Goal: Transaction & Acquisition: Purchase product/service

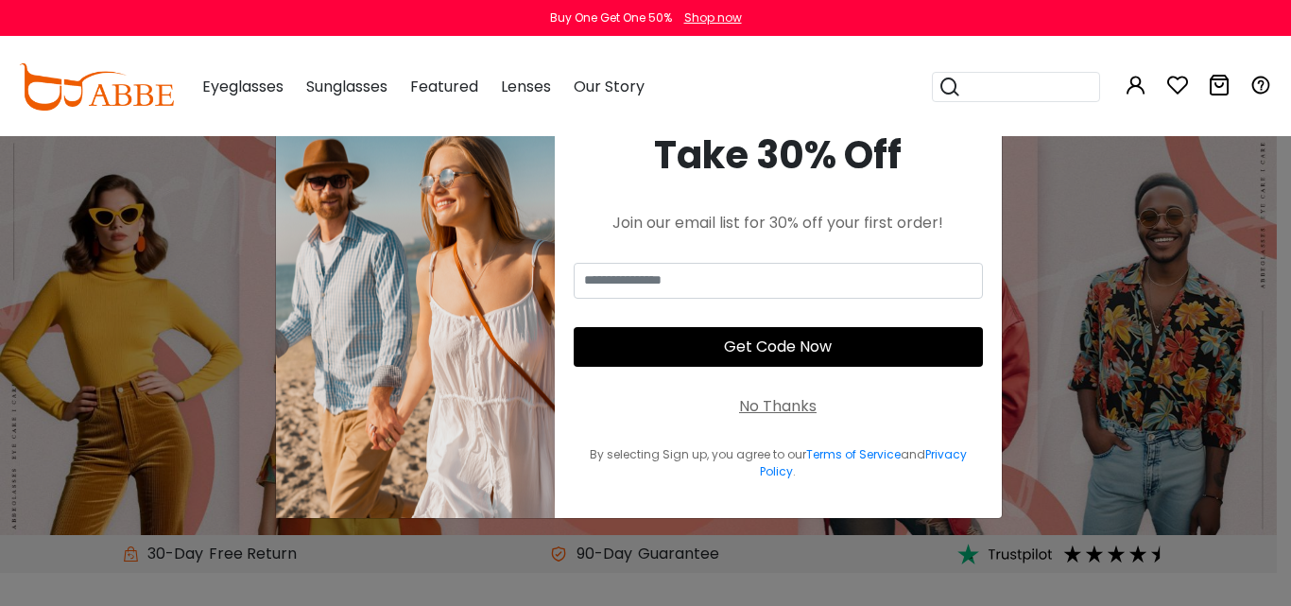
click at [1061, 199] on div "× Take 30% Off Join our email list for 30% off your first order! Get Code Now N…" at bounding box center [645, 303] width 1291 height 606
click at [751, 405] on div "No Thanks" at bounding box center [778, 406] width 78 height 23
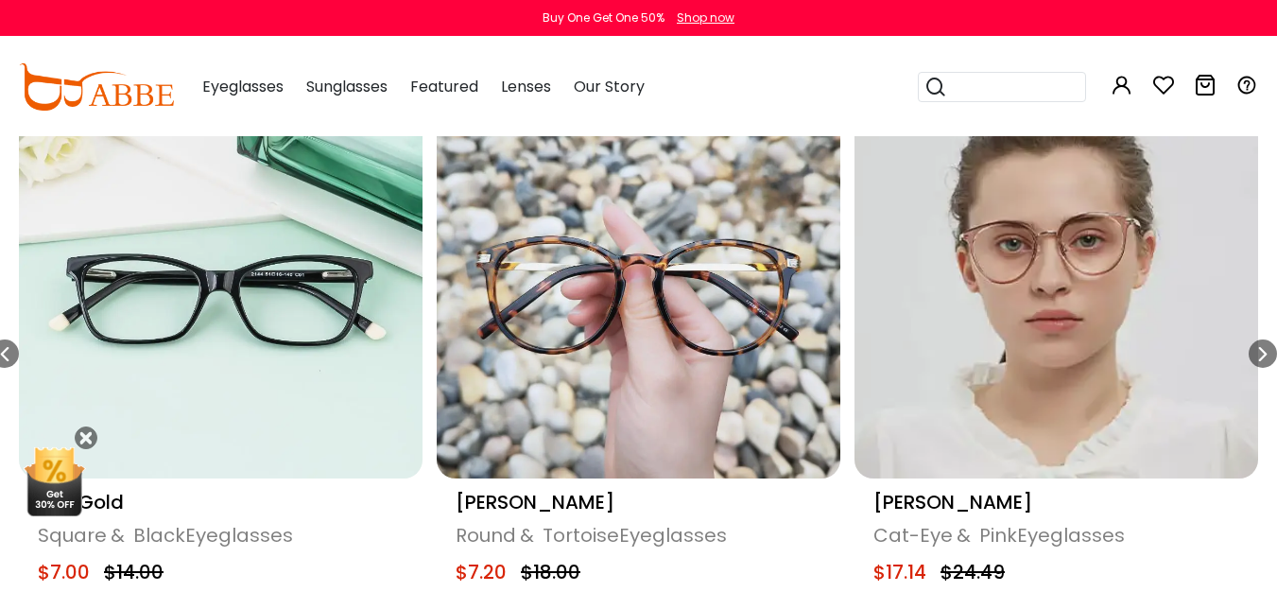
scroll to position [1103, 0]
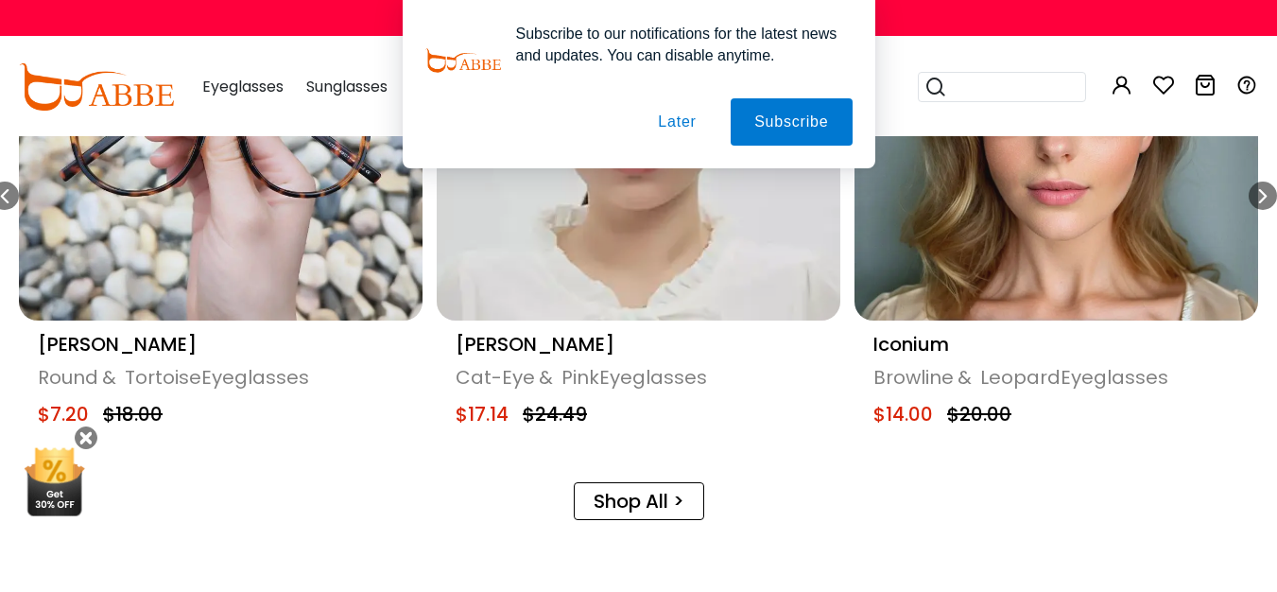
click at [927, 184] on img "9 / 18" at bounding box center [1056, 119] width 404 height 404
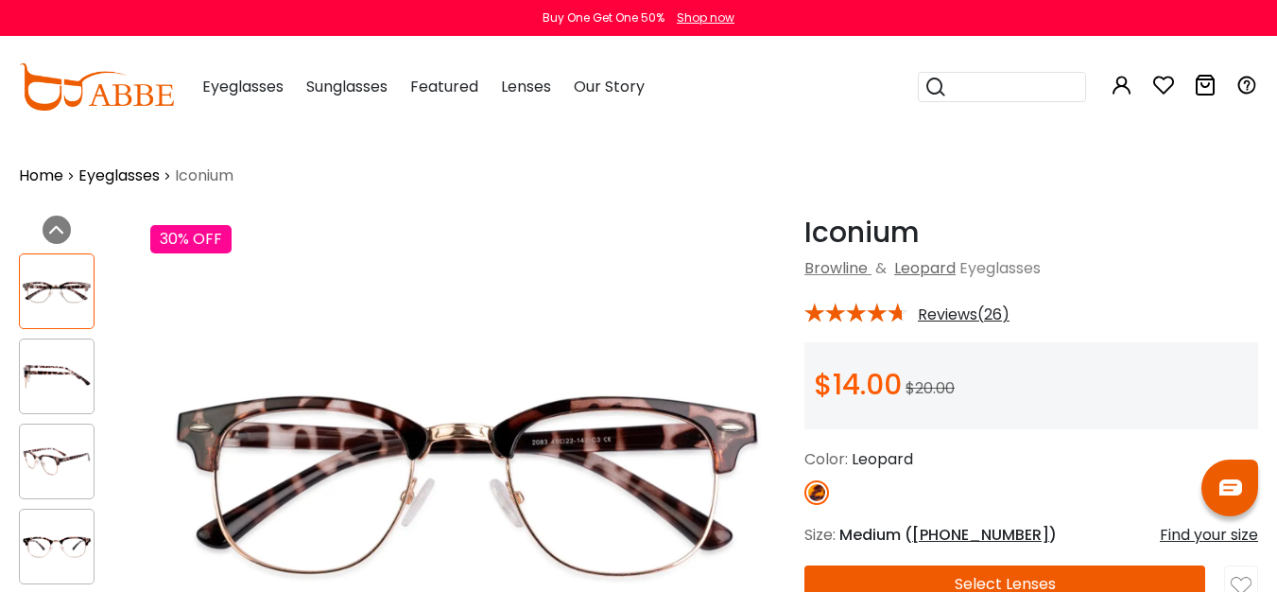
scroll to position [158, 0]
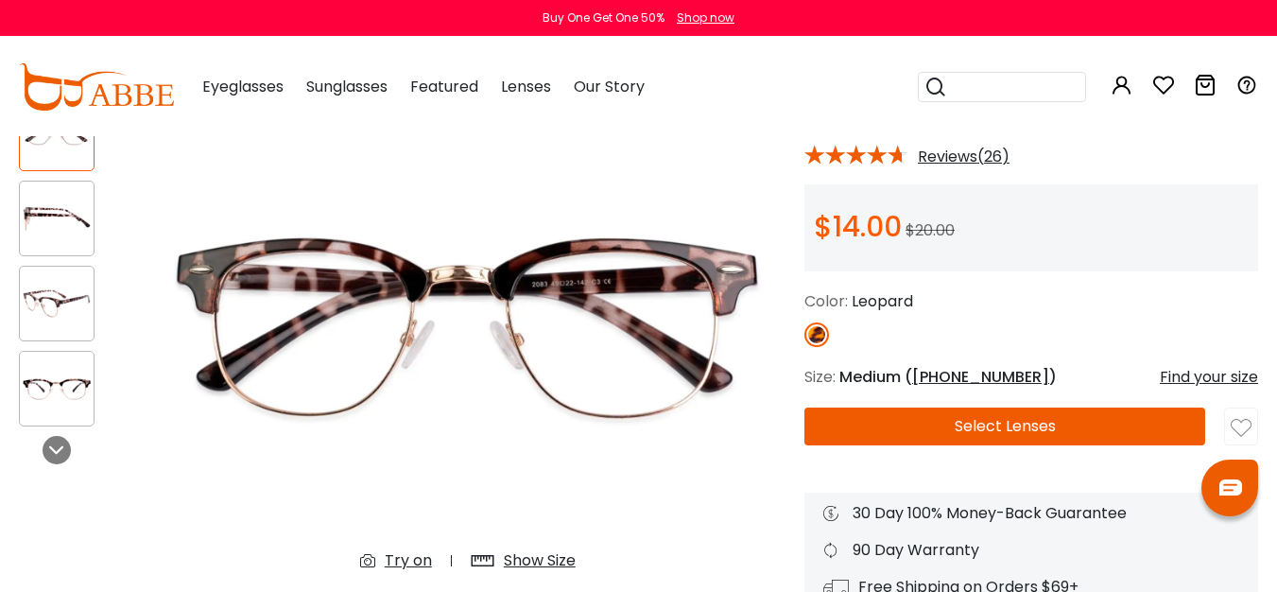
click at [912, 436] on button "Select Lenses" at bounding box center [1004, 426] width 401 height 38
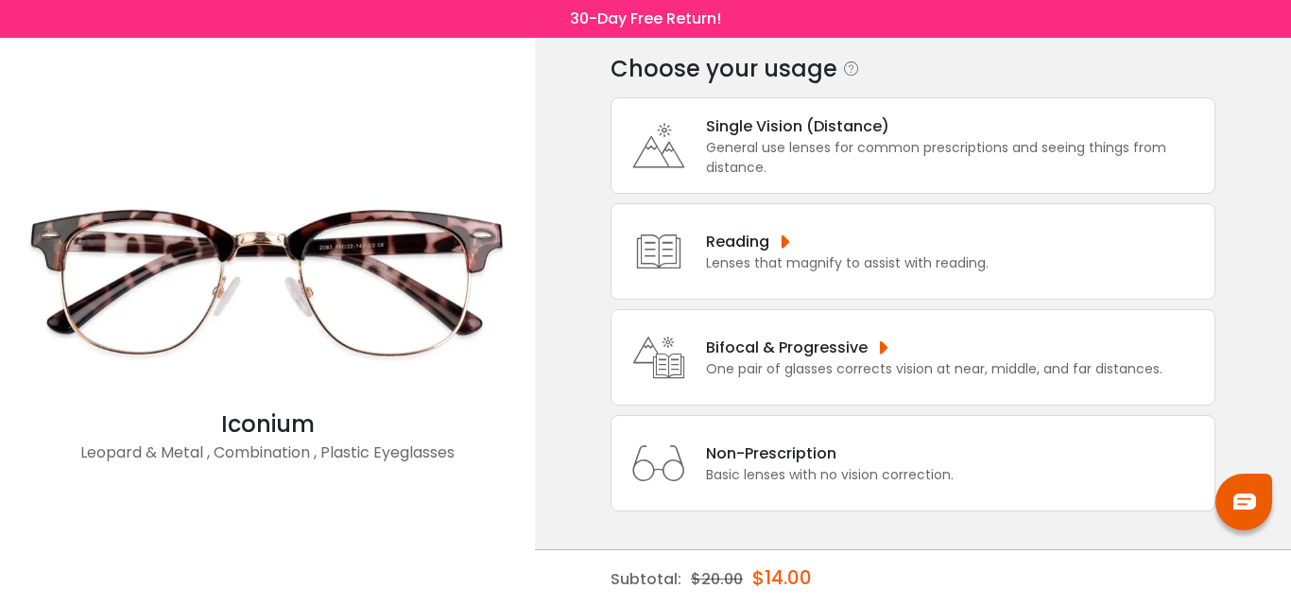
click at [726, 457] on div "Non-Prescription" at bounding box center [830, 453] width 248 height 24
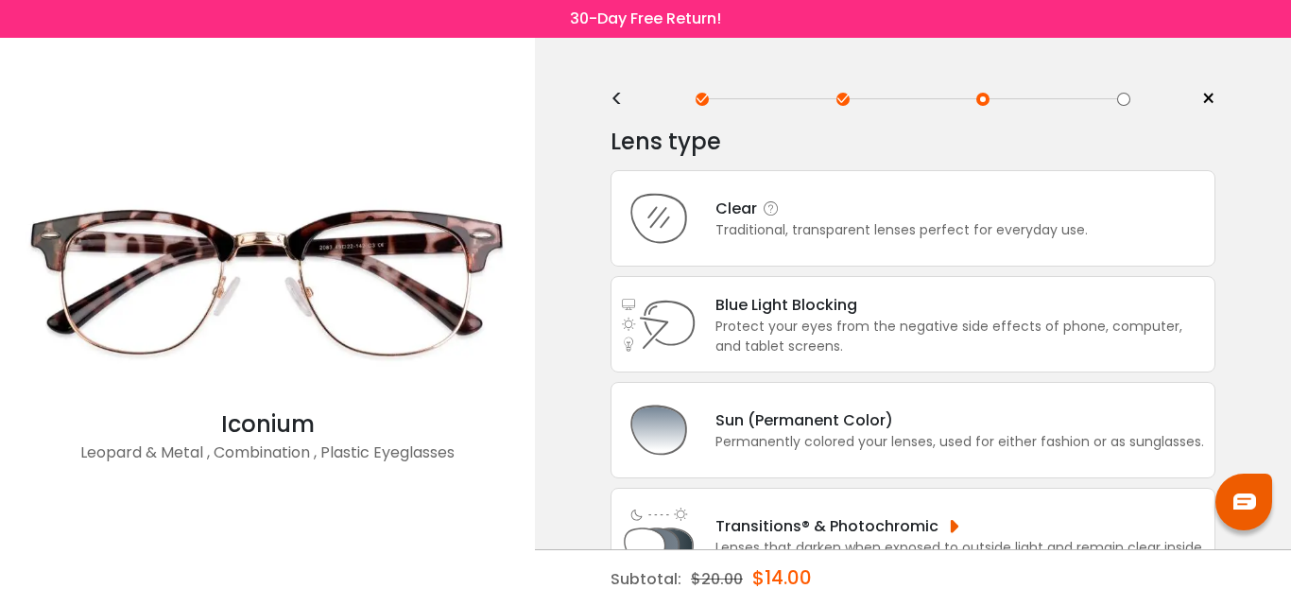
click at [824, 251] on div "Clear Traditional, transparent lenses perfect for everyday use." at bounding box center [913, 218] width 605 height 96
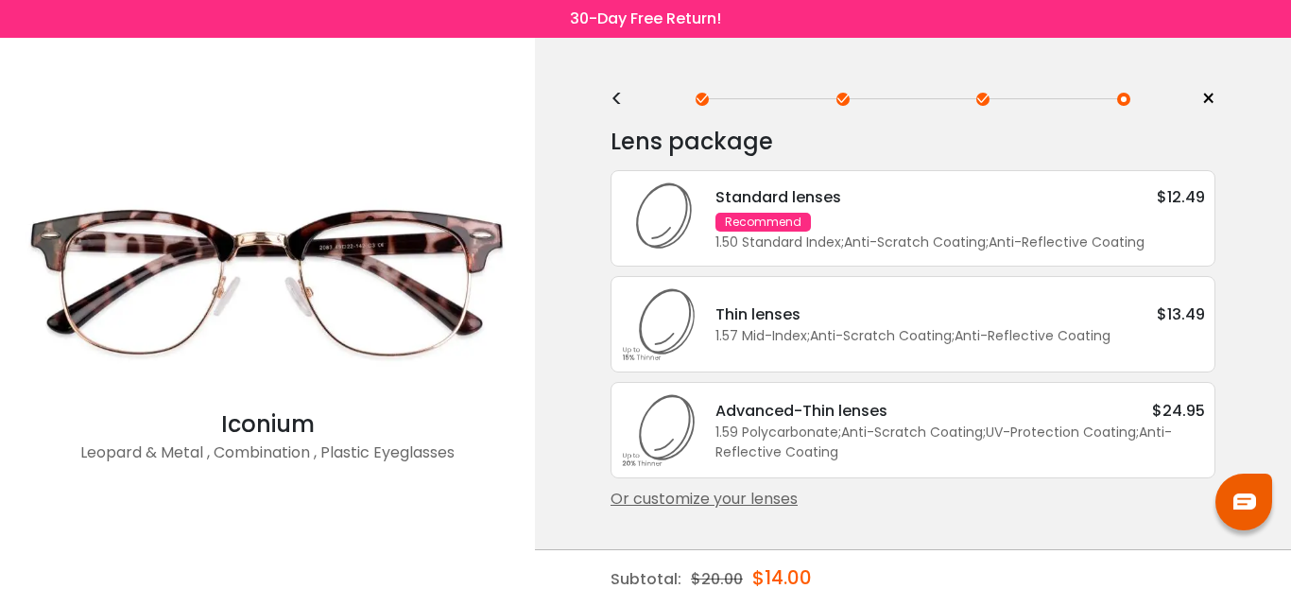
click at [702, 115] on button "Later" at bounding box center [686, 121] width 86 height 47
click at [830, 241] on div "1.50 Standard Index ; Anti-Scratch Coating ; Anti-Reflective Coating ;" at bounding box center [960, 243] width 490 height 20
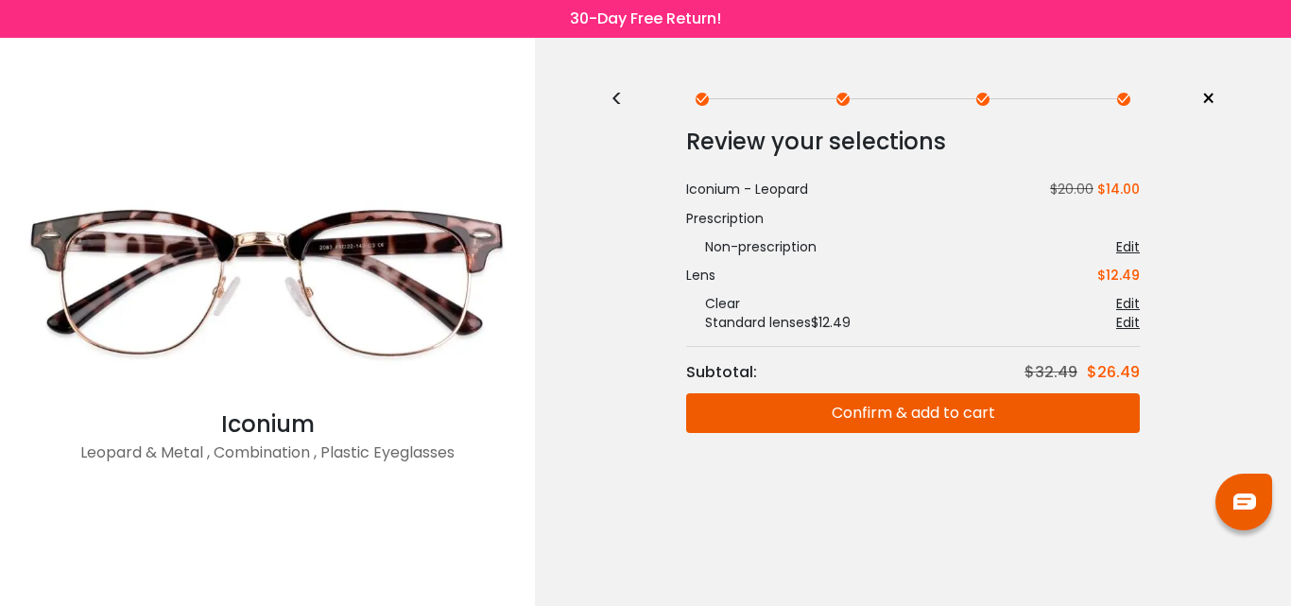
click at [810, 401] on button "Confirm & add to cart" at bounding box center [913, 413] width 454 height 40
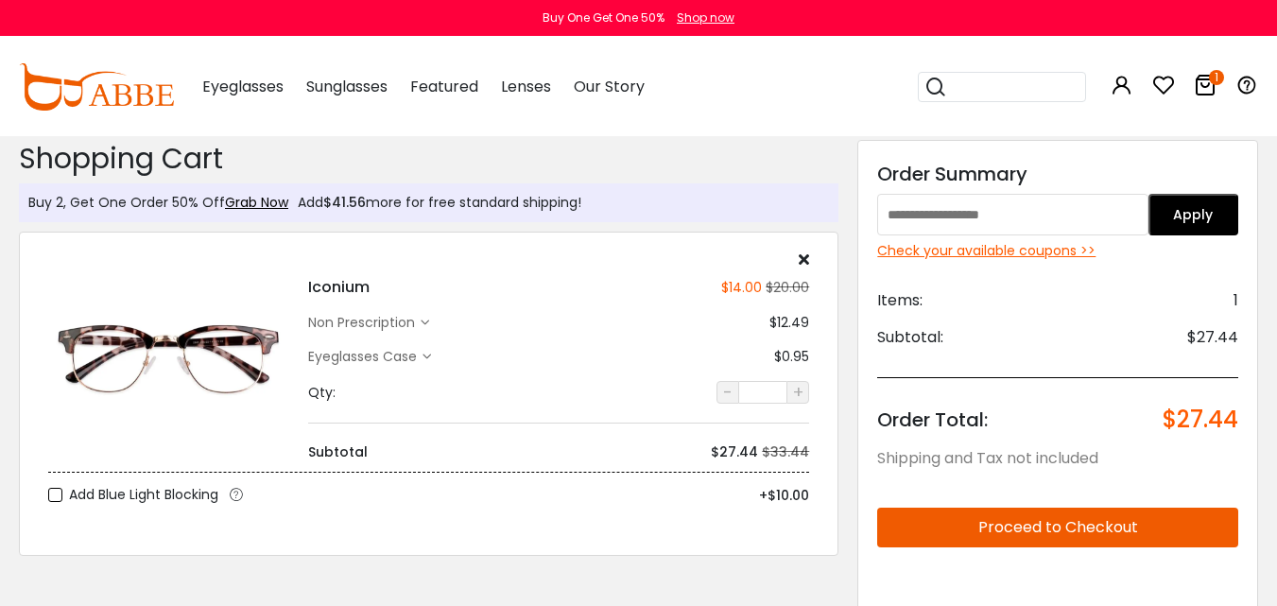
click at [960, 200] on input "text" at bounding box center [1012, 215] width 270 height 42
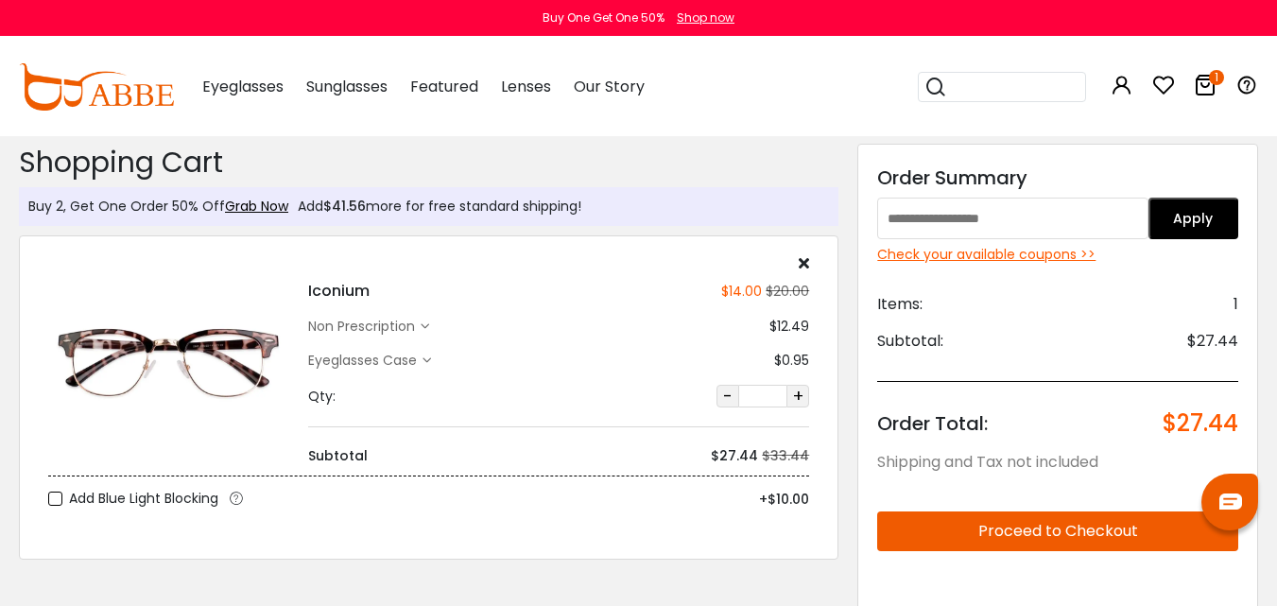
paste input "**********"
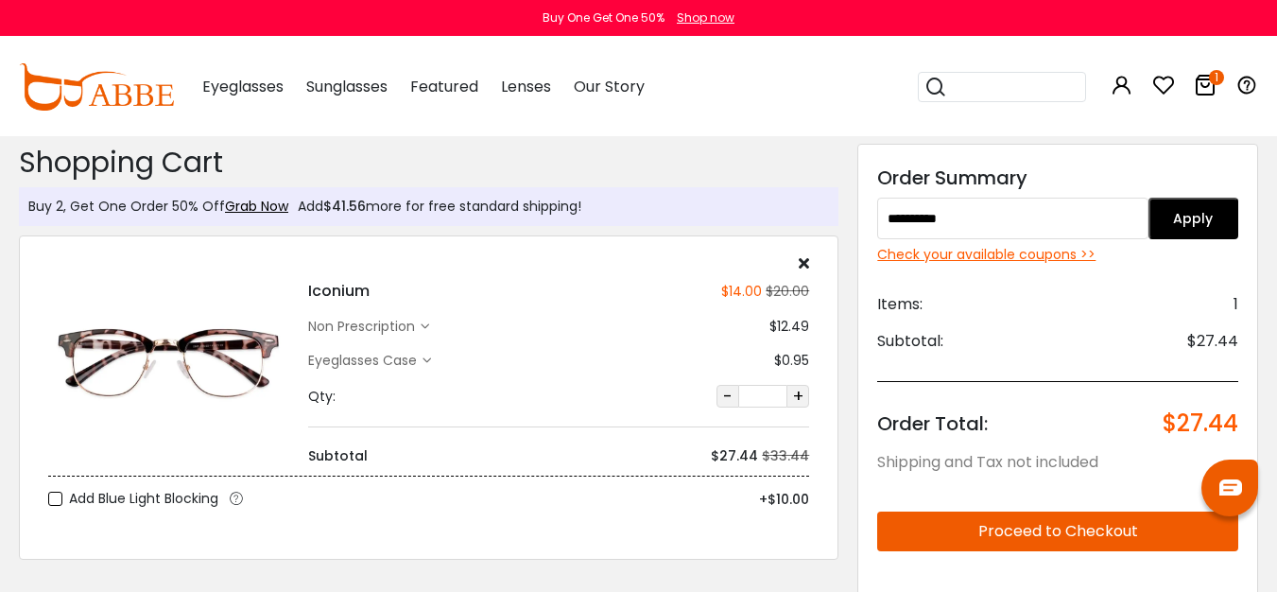
click at [960, 199] on input "**********" at bounding box center [1012, 219] width 270 height 42
type input "**********"
click at [1180, 206] on button "Apply" at bounding box center [1193, 219] width 90 height 42
